Goal: Obtain resource: Download file/media

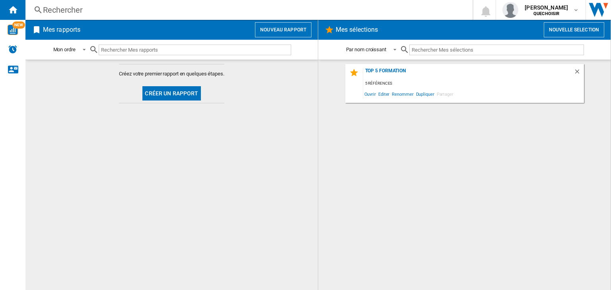
click at [101, 14] on div "Rechercher" at bounding box center [247, 9] width 409 height 11
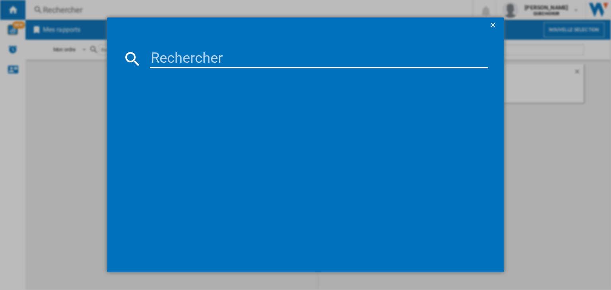
click at [172, 50] on input at bounding box center [319, 58] width 338 height 19
click at [74, 83] on div at bounding box center [305, 145] width 611 height 290
click at [490, 24] on ng-md-icon "getI18NText('BUTTONS.CLOSE_DIALOG')" at bounding box center [494, 26] width 10 height 10
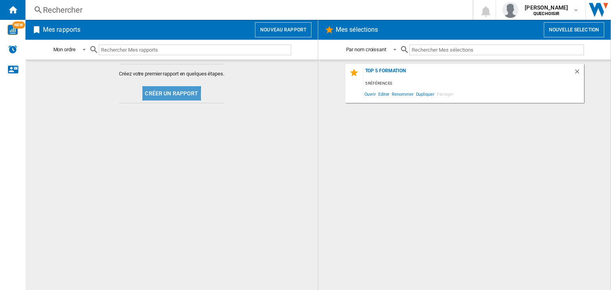
click at [158, 94] on button "Créer un rapport" at bounding box center [171, 93] width 58 height 14
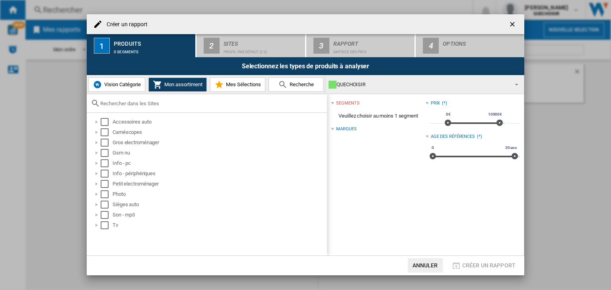
click at [117, 86] on span "Vision Catégorie" at bounding box center [121, 84] width 39 height 6
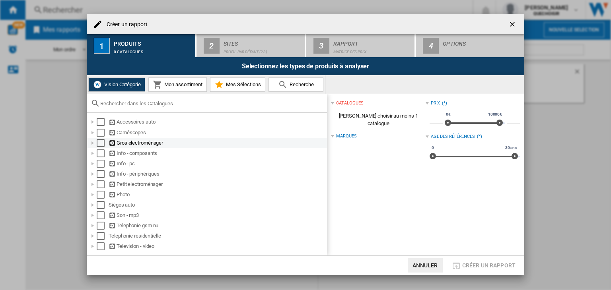
click at [92, 143] on div at bounding box center [93, 143] width 8 height 8
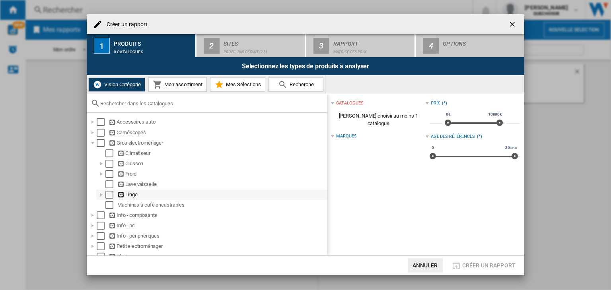
click at [102, 196] on div at bounding box center [101, 195] width 8 height 8
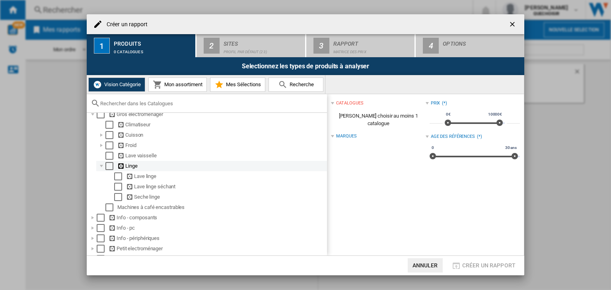
scroll to position [40, 0]
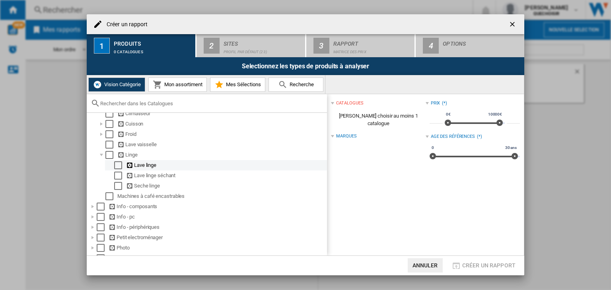
click at [149, 167] on div "Lave linge" at bounding box center [226, 165] width 200 height 8
click at [119, 167] on div "Select" at bounding box center [118, 165] width 8 height 8
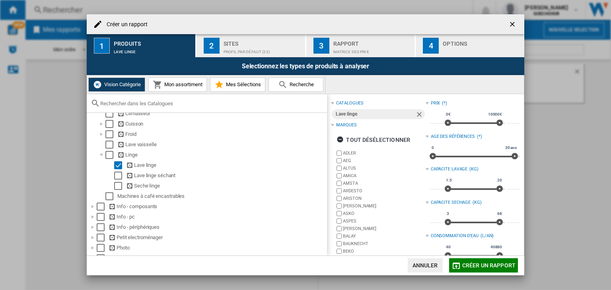
click at [240, 48] on div "Profil par défaut (23)" at bounding box center [262, 50] width 78 height 8
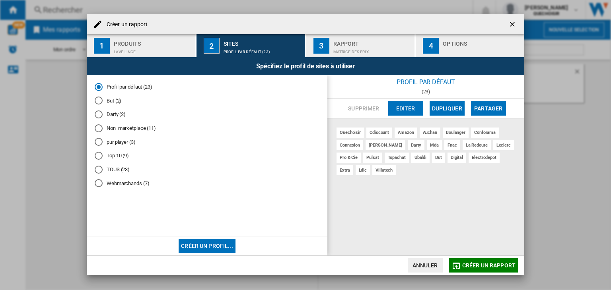
click at [344, 46] on div "Matrice des prix" at bounding box center [372, 50] width 78 height 8
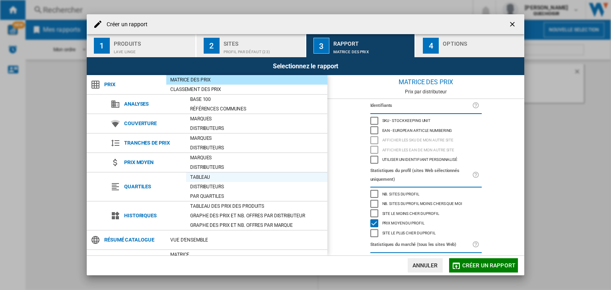
scroll to position [33, 0]
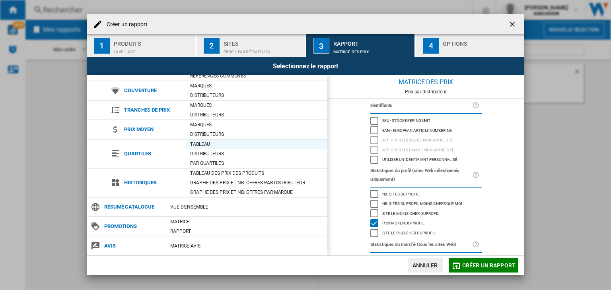
click at [245, 175] on div "Tableau des prix des produits" at bounding box center [256, 173] width 141 height 8
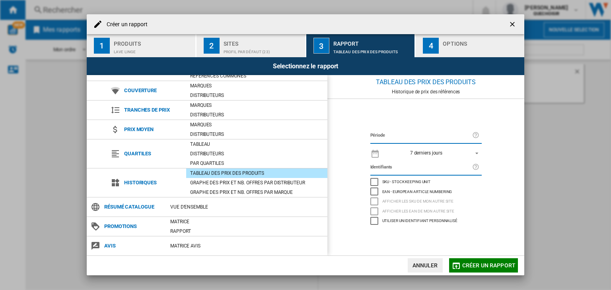
click at [478, 150] on span "REPORTS.WIZARD.STEPS.REPORT.STEPS.REPORT_OPTIONS.PERIOD: 7 derniers jours" at bounding box center [474, 152] width 10 height 7
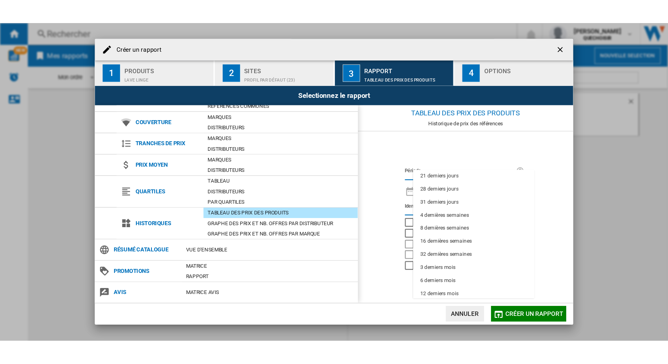
scroll to position [50, 0]
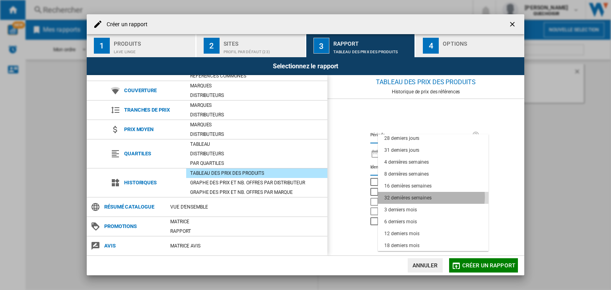
click at [430, 197] on div "32 dernières semaines" at bounding box center [407, 198] width 47 height 7
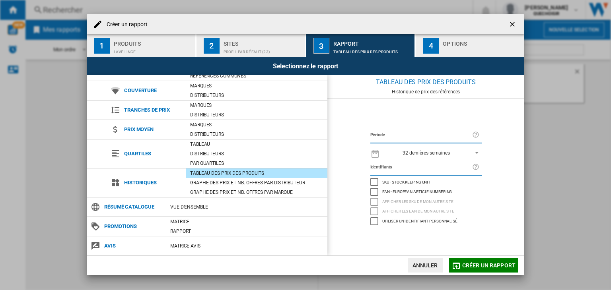
click at [479, 264] on span "Créer un rapport" at bounding box center [488, 265] width 53 height 6
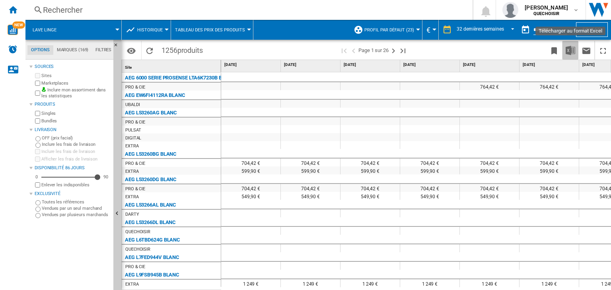
click at [569, 48] on img "Télécharger au format Excel" at bounding box center [570, 51] width 10 height 10
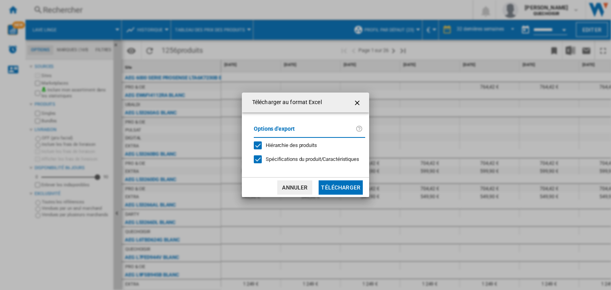
click at [339, 188] on button "Télécharger" at bounding box center [340, 187] width 44 height 14
